Goal: Find specific page/section: Find specific page/section

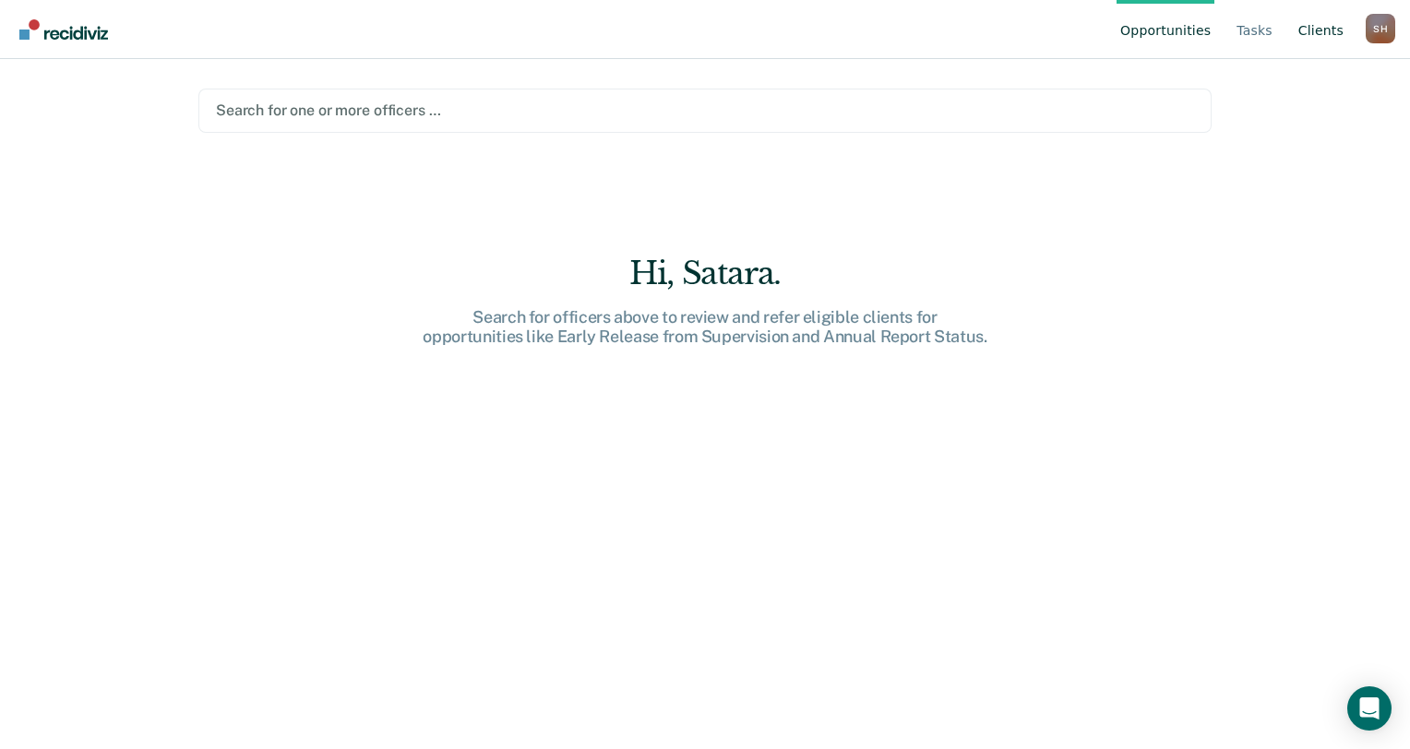
click at [1323, 26] on link "Client s" at bounding box center [1321, 29] width 53 height 59
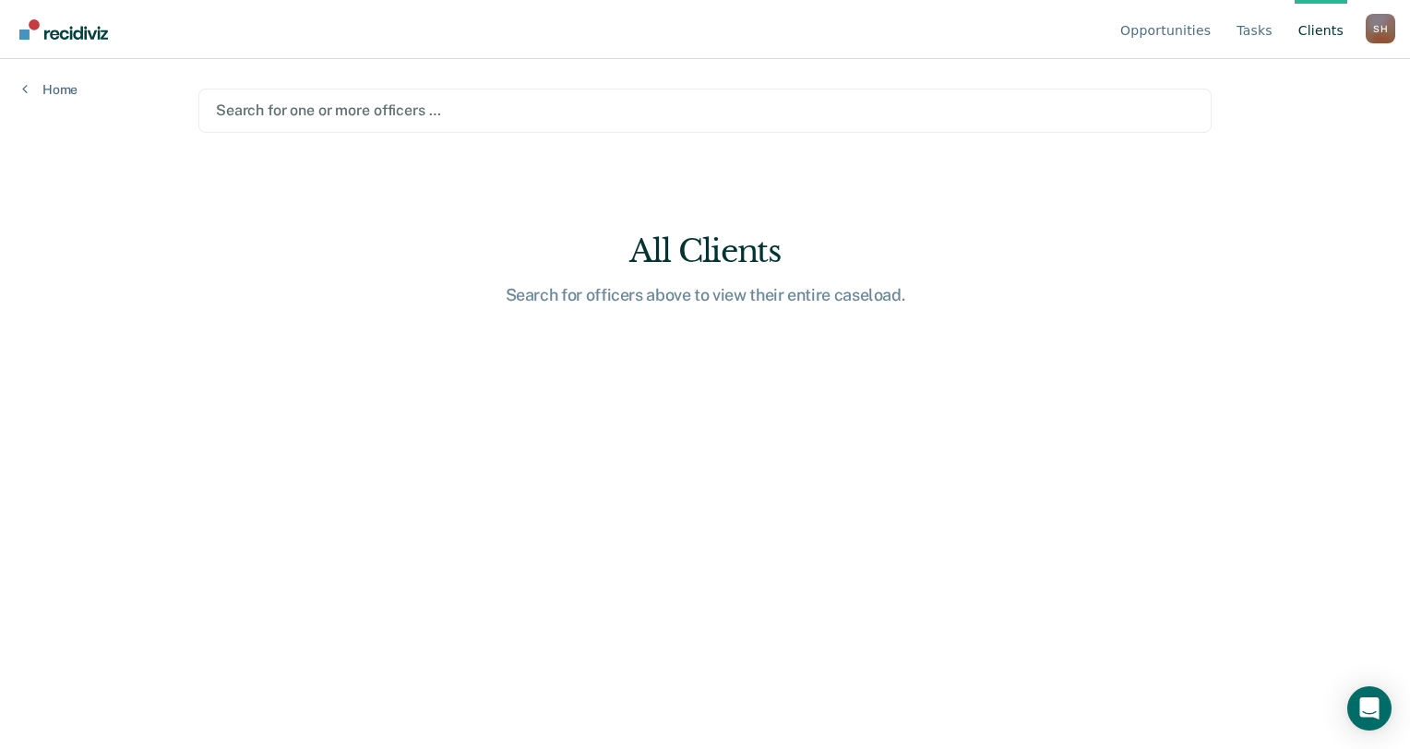
click at [348, 107] on div at bounding box center [705, 110] width 978 height 21
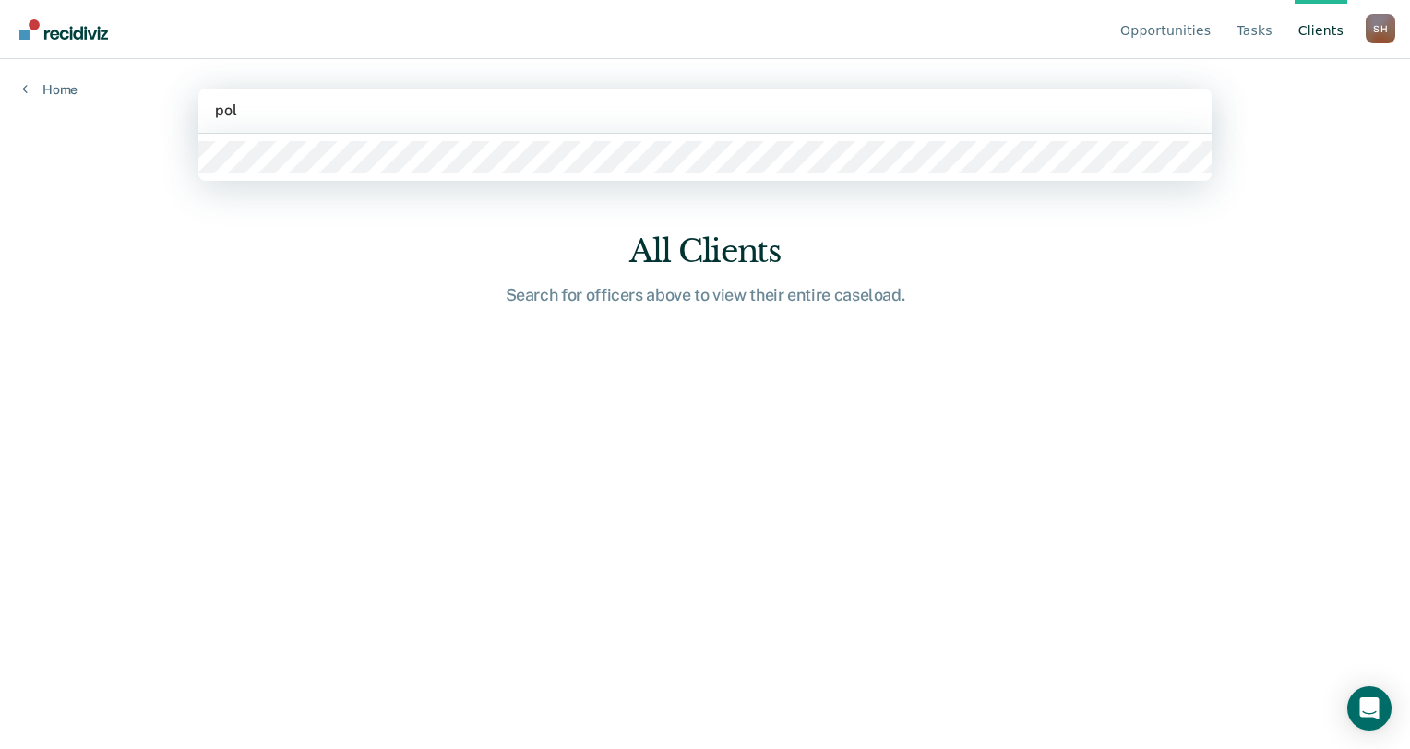
type input "polk"
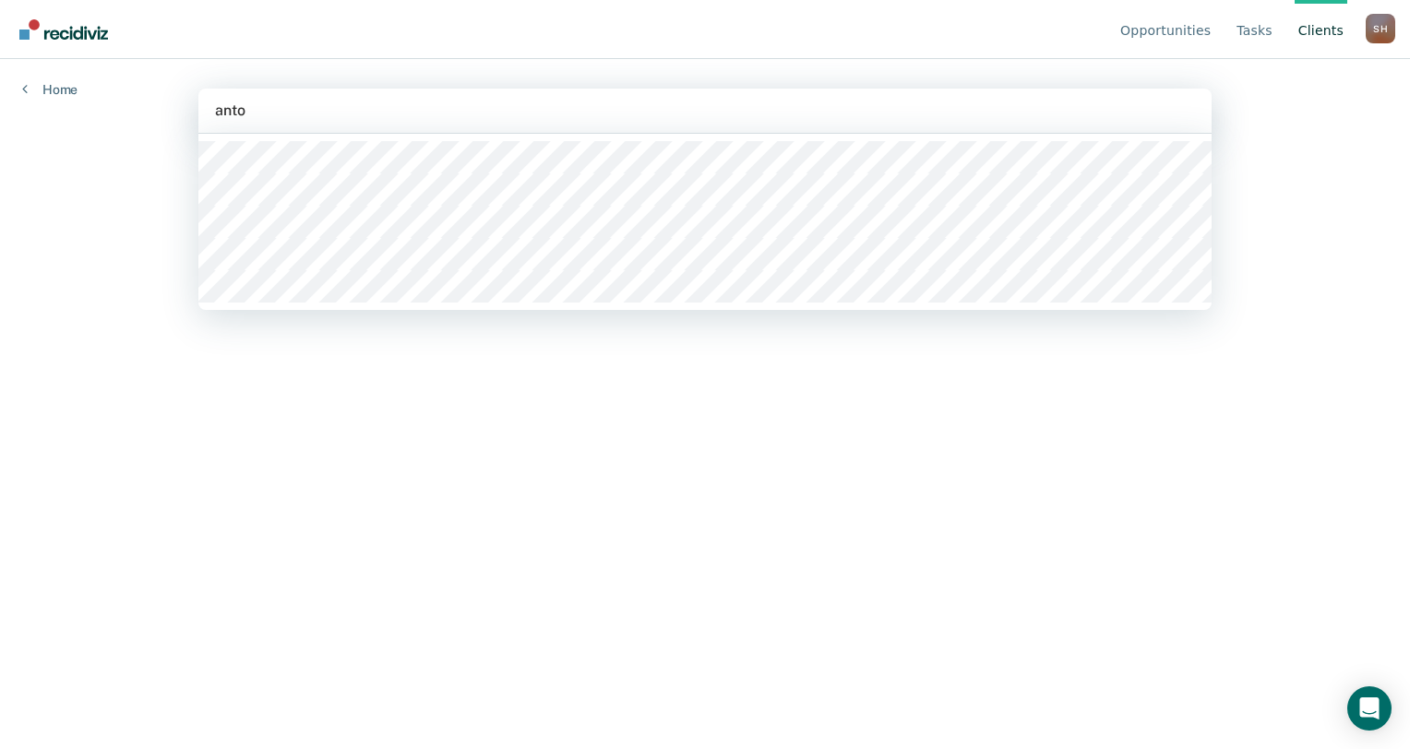
type input "[PERSON_NAME]"
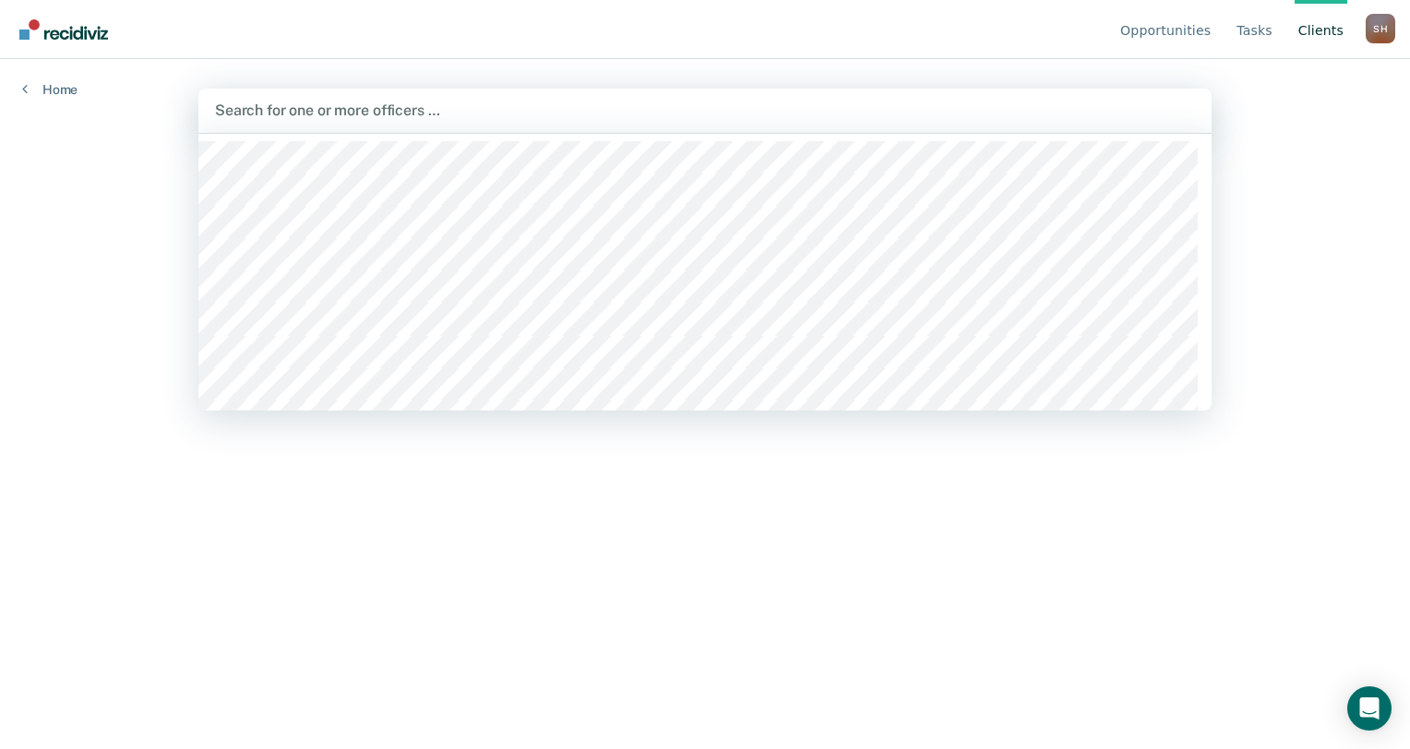
click at [353, 114] on div at bounding box center [705, 110] width 980 height 21
type input "toni"
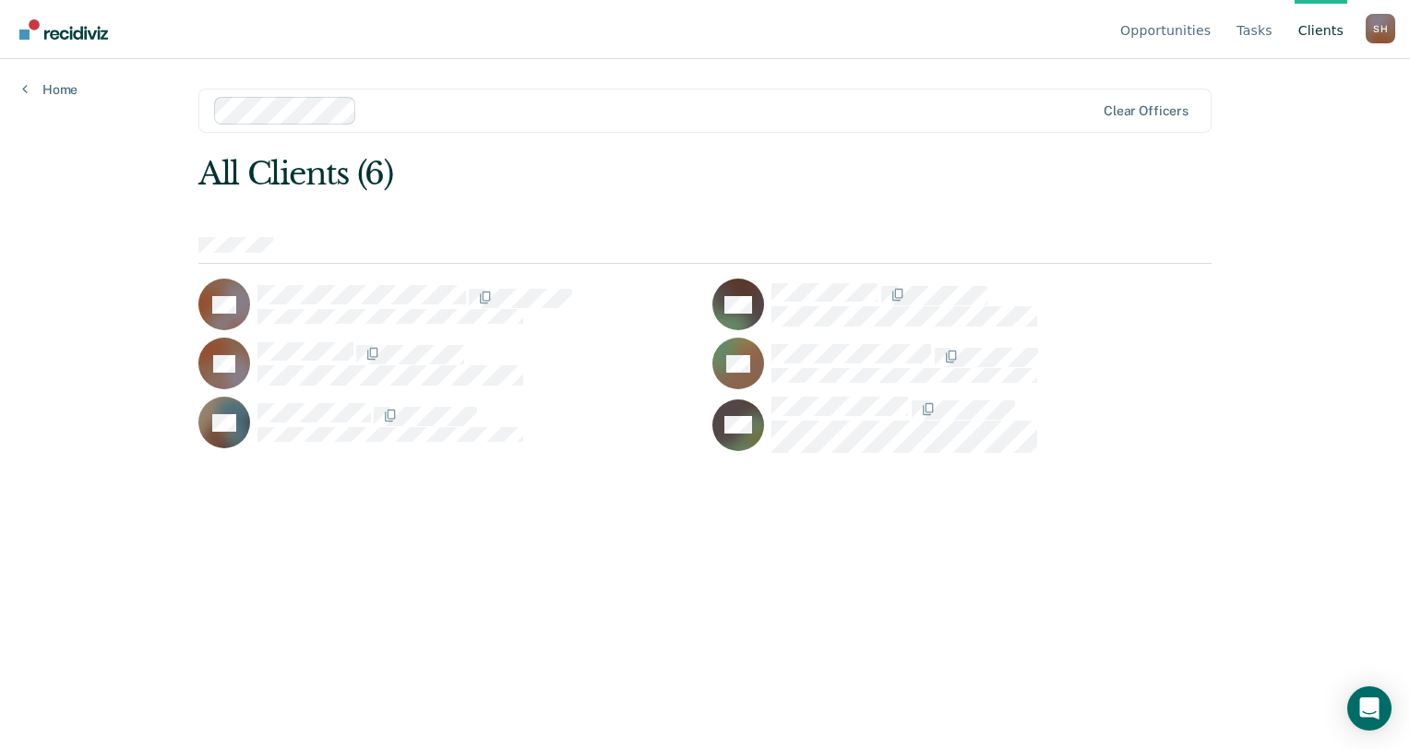
drag, startPoint x: 897, startPoint y: 591, endPoint x: 912, endPoint y: 616, distance: 29.8
click at [908, 608] on main "option Toni Shavers, selected. Clear officers All Clients (6) CB MB TC AR CV BW" at bounding box center [705, 382] width 1058 height 646
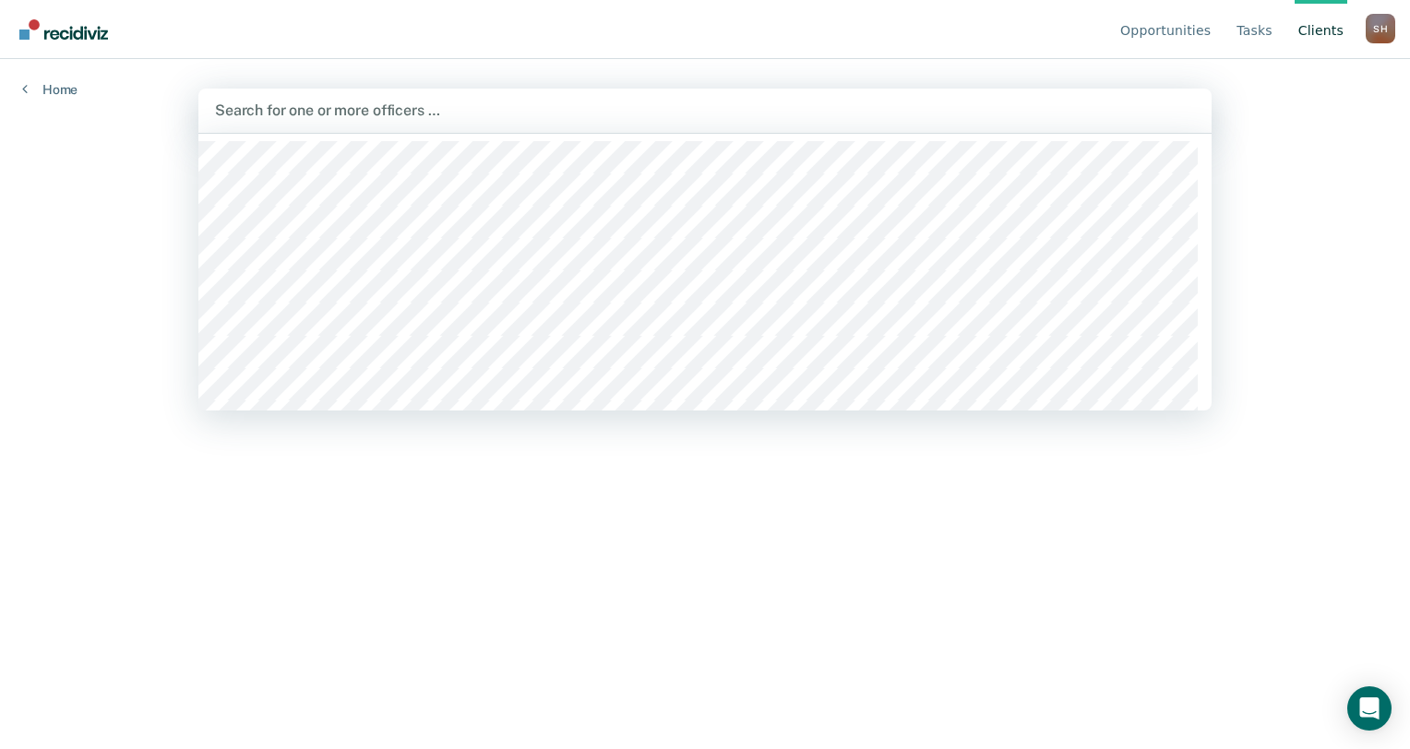
click at [340, 98] on div "Search for one or more officers …" at bounding box center [705, 110] width 984 height 25
click at [351, 112] on div at bounding box center [705, 110] width 980 height 21
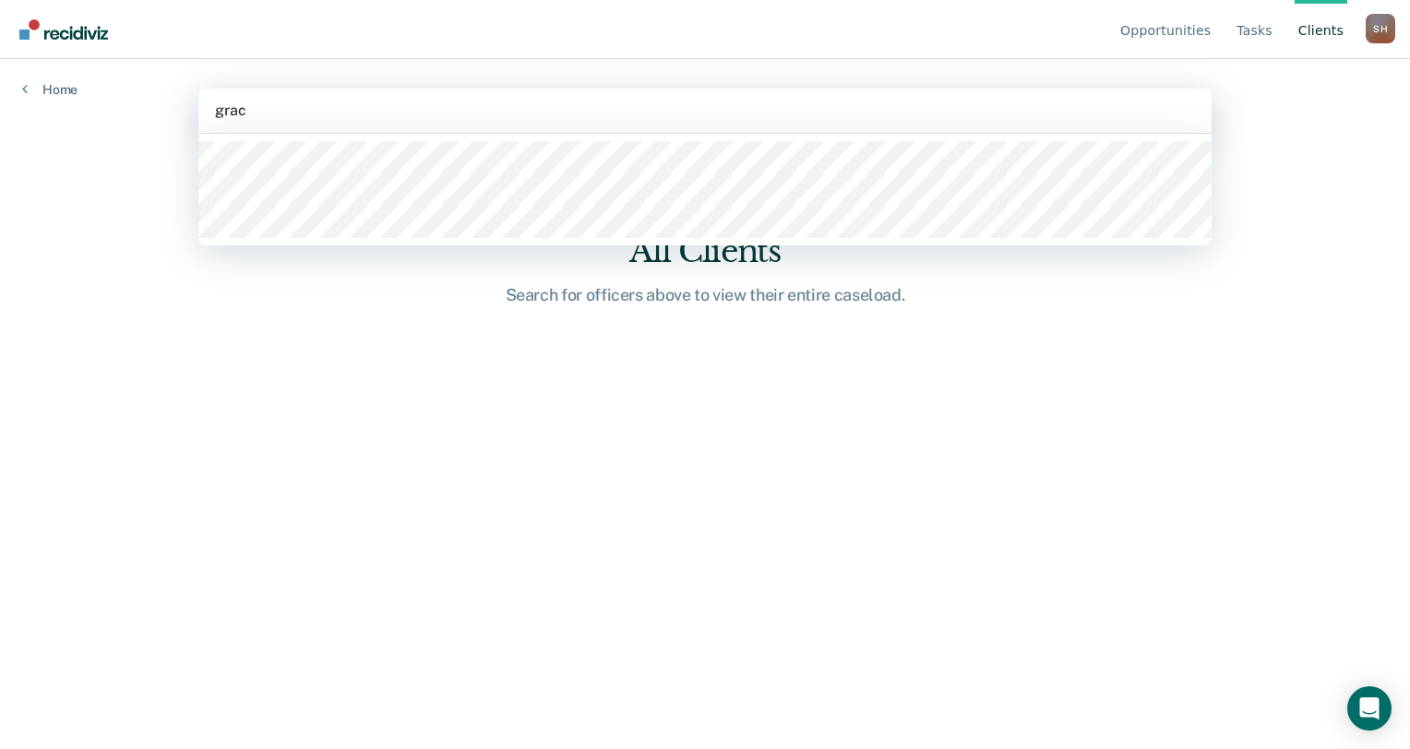
type input "grace"
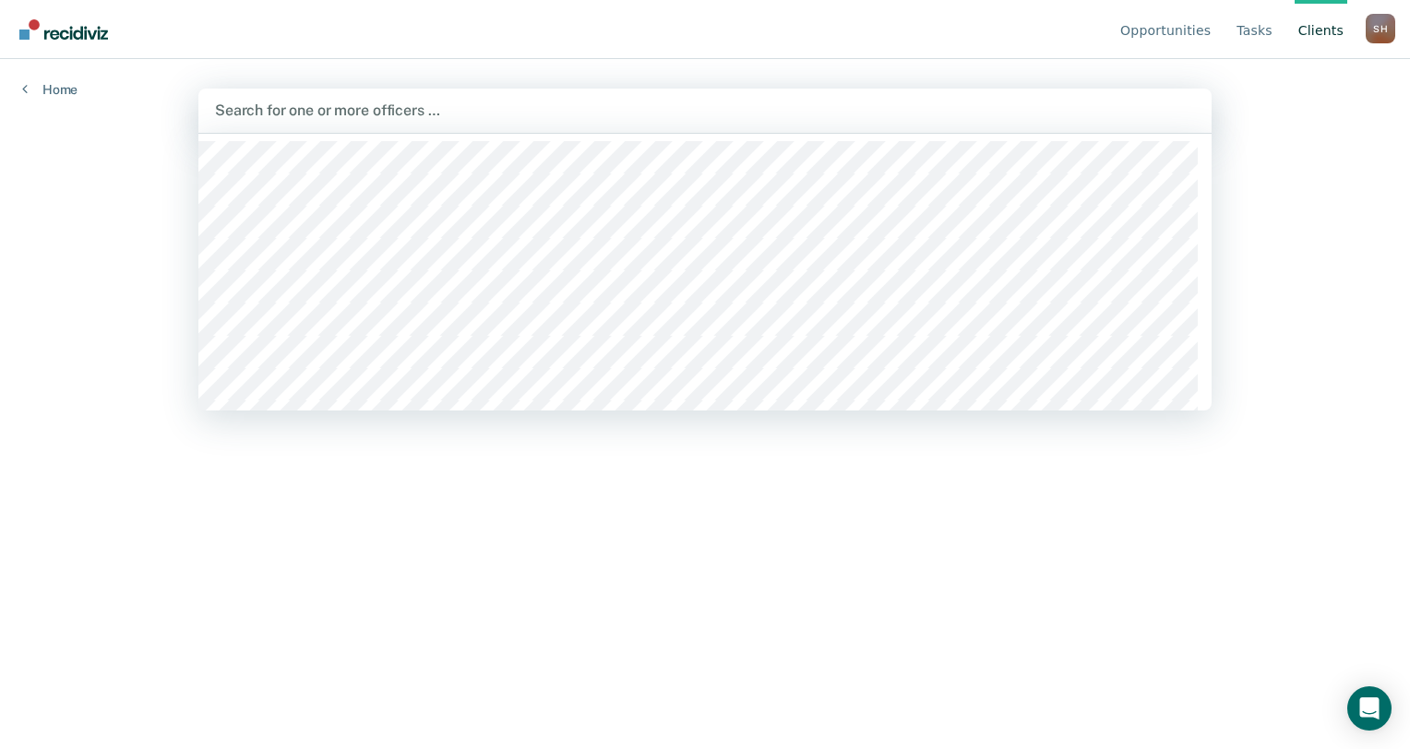
click at [348, 107] on div at bounding box center [705, 110] width 980 height 21
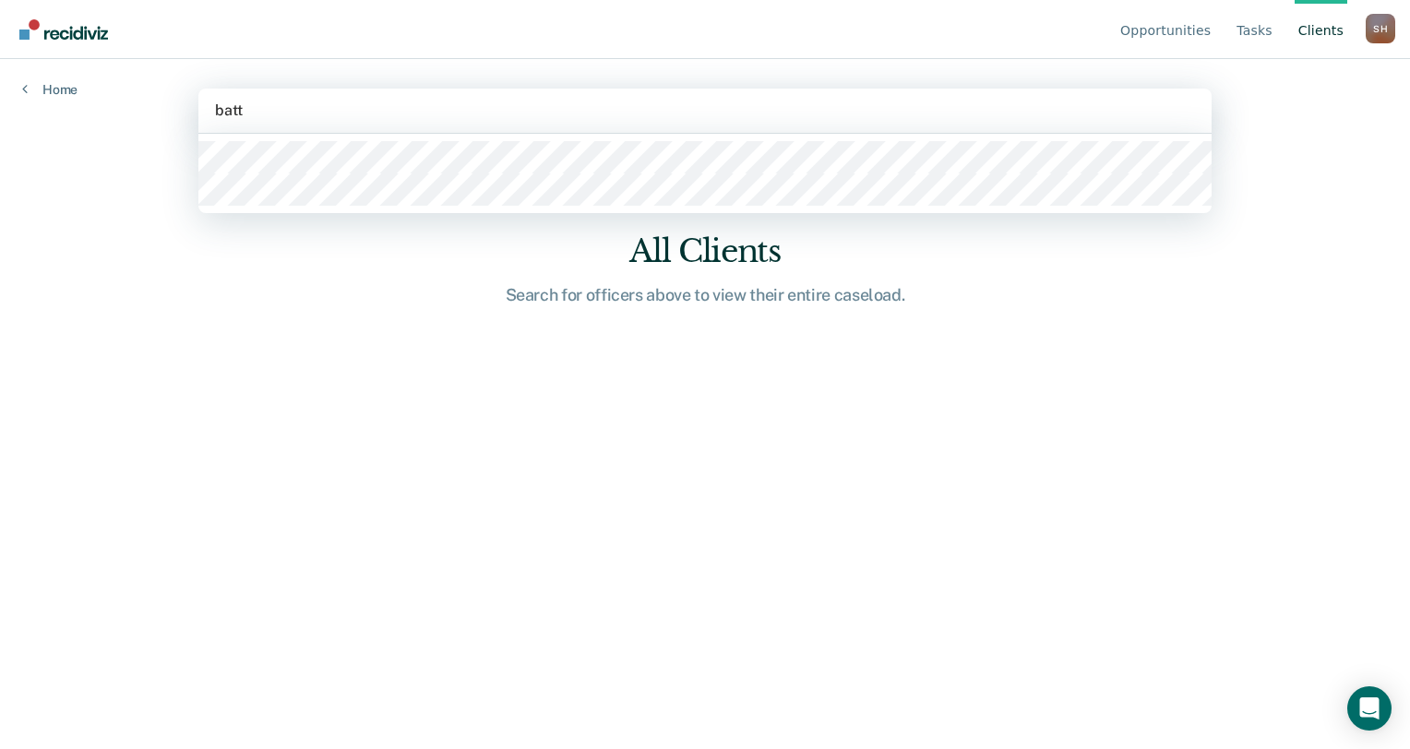
type input "batts"
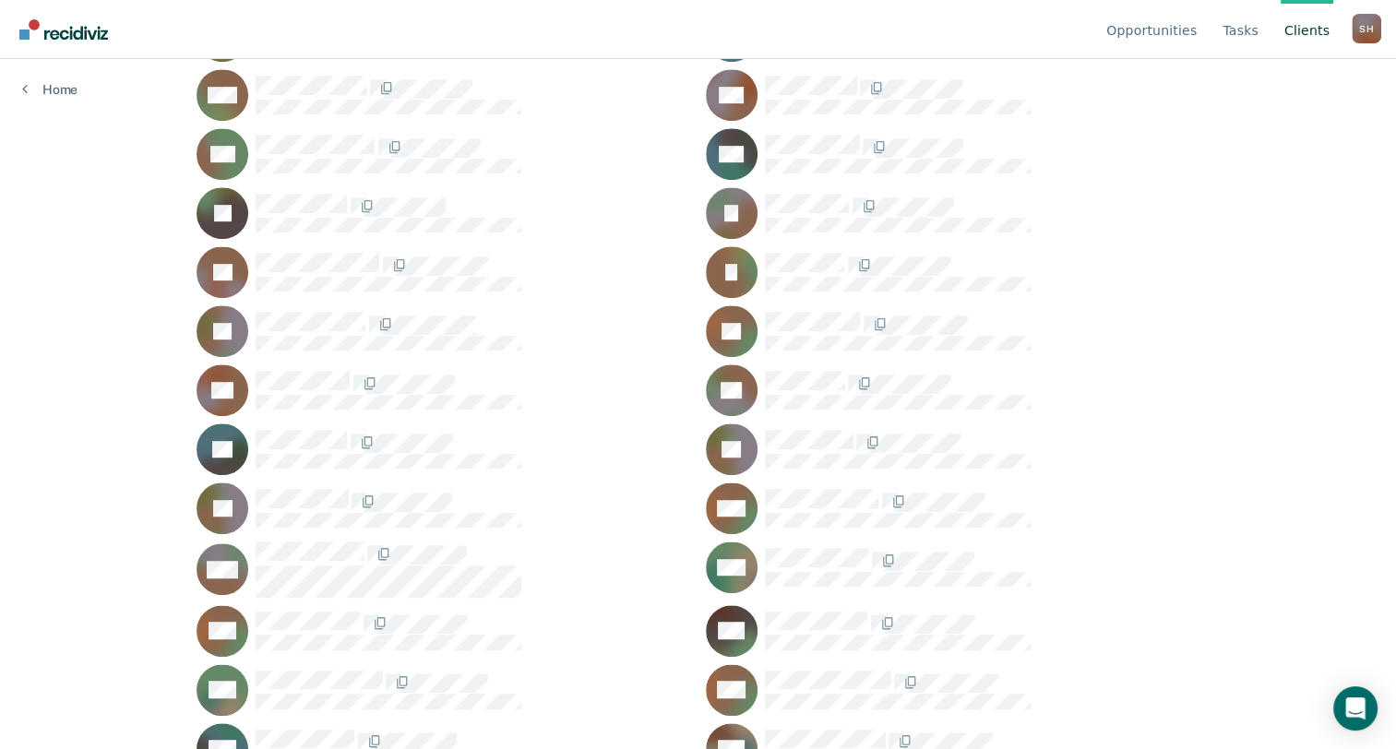
scroll to position [803, 0]
